Goal: Task Accomplishment & Management: Use online tool/utility

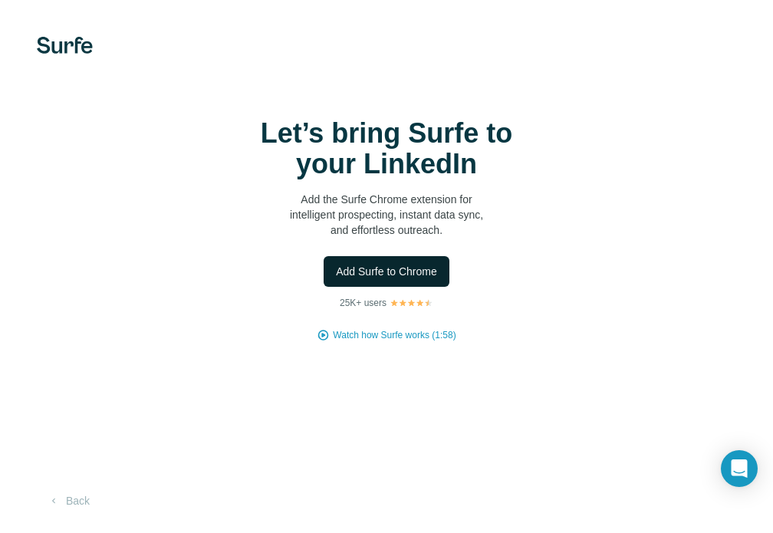
click at [398, 272] on span "Add Surfe to Chrome" at bounding box center [386, 271] width 101 height 15
